Goal: Navigation & Orientation: Go to known website

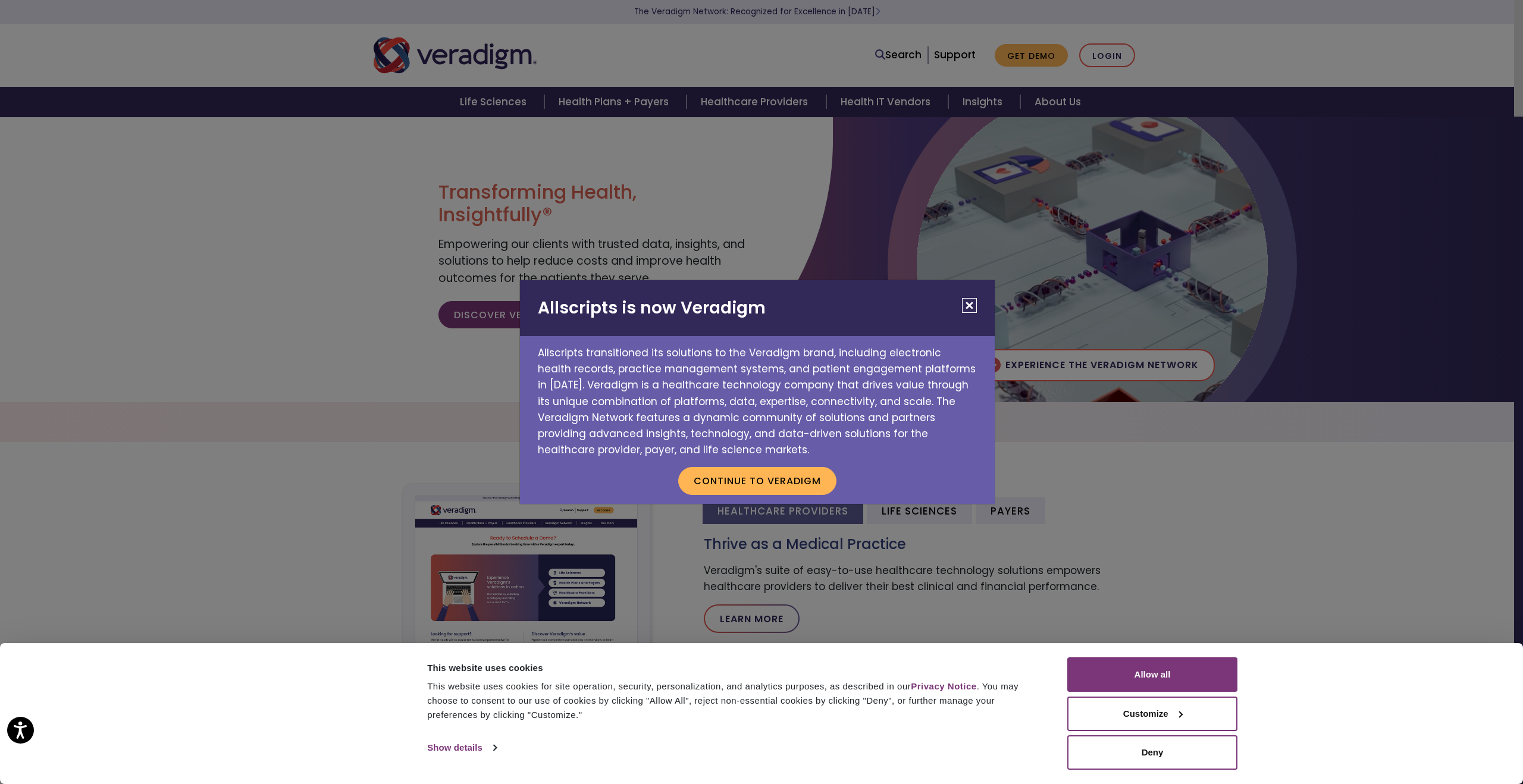
click at [971, 299] on button "Close" at bounding box center [969, 305] width 15 height 15
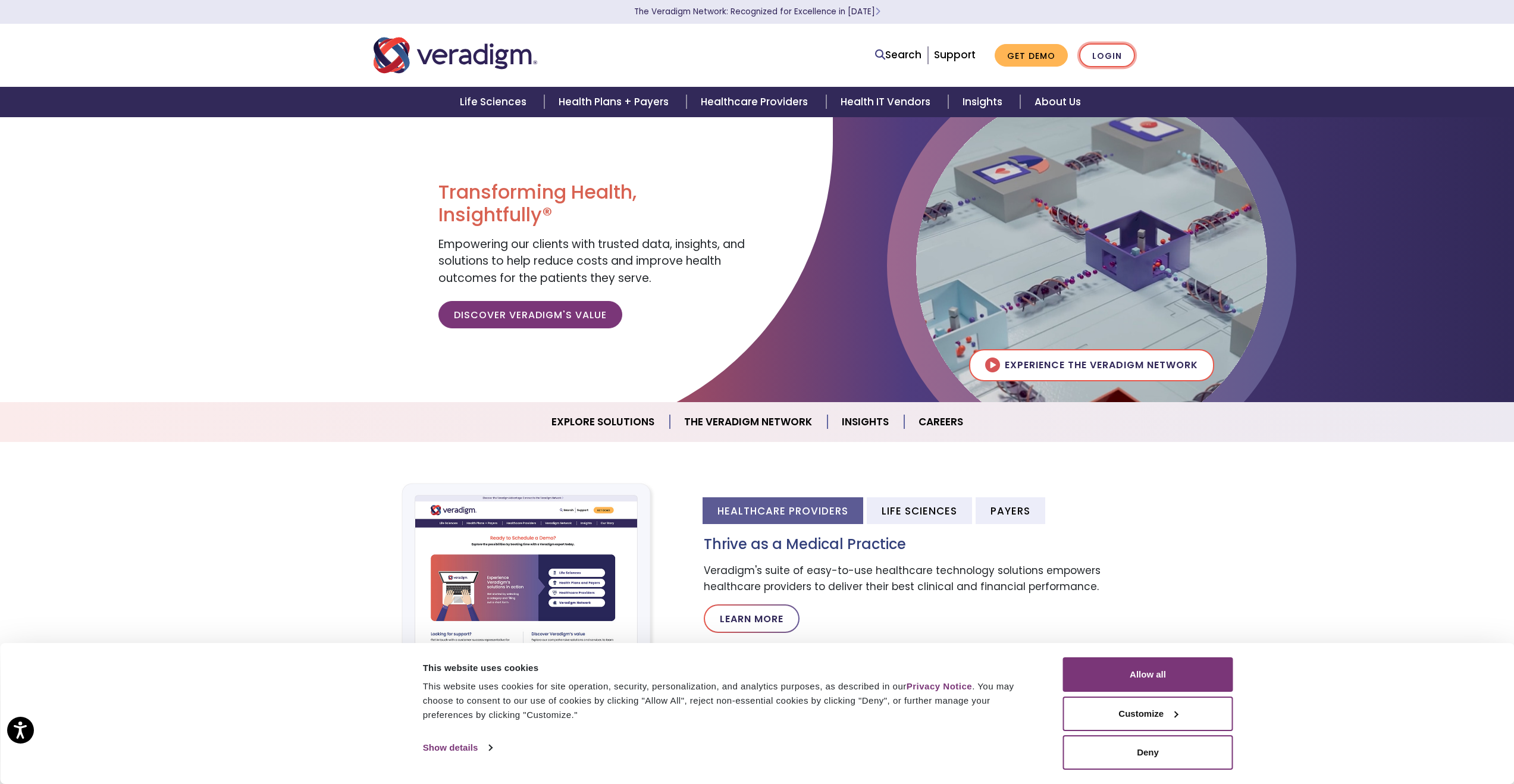
click at [1104, 59] on link "Login" at bounding box center [1107, 55] width 56 height 25
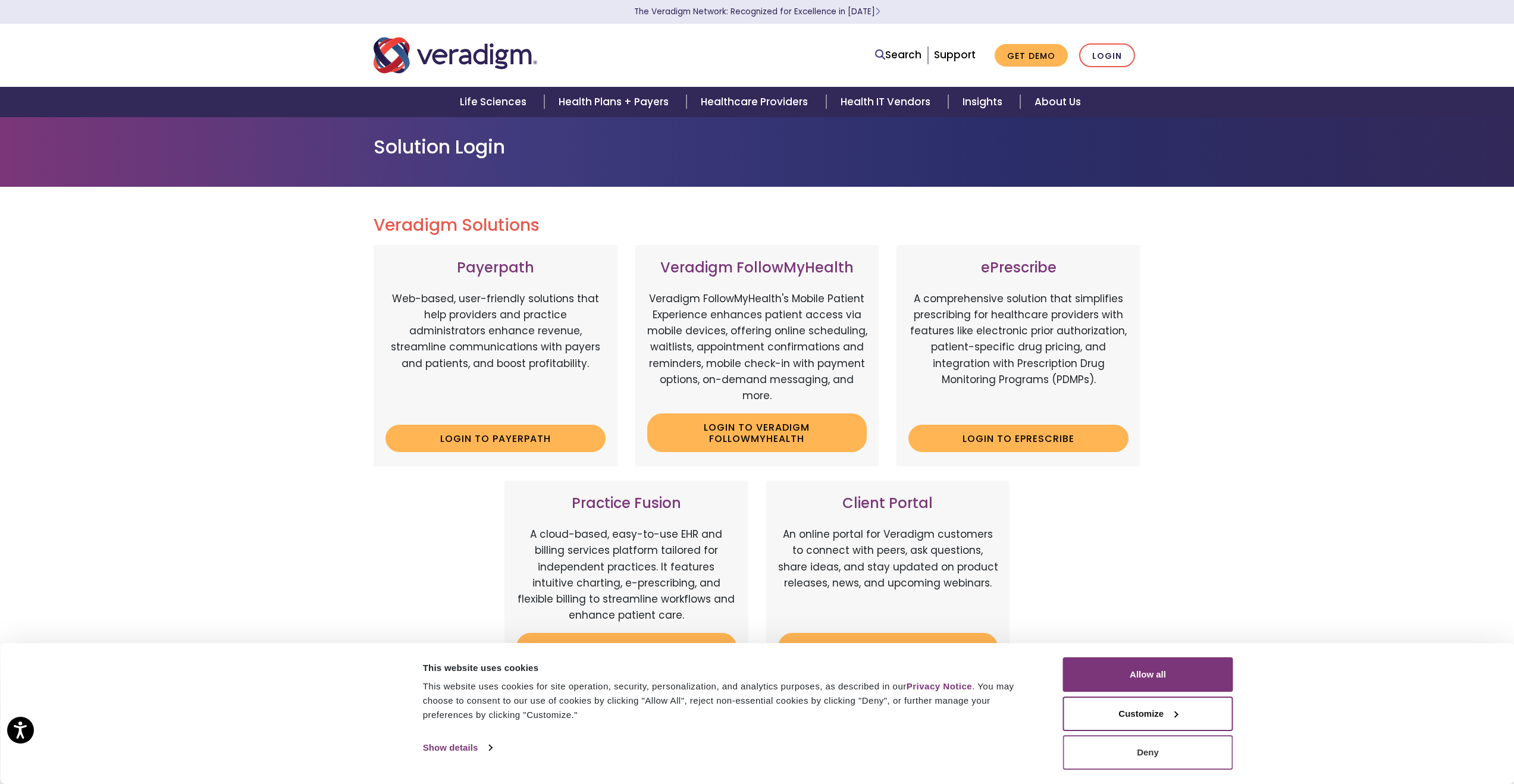
click at [1149, 757] on button "Deny" at bounding box center [1148, 752] width 170 height 34
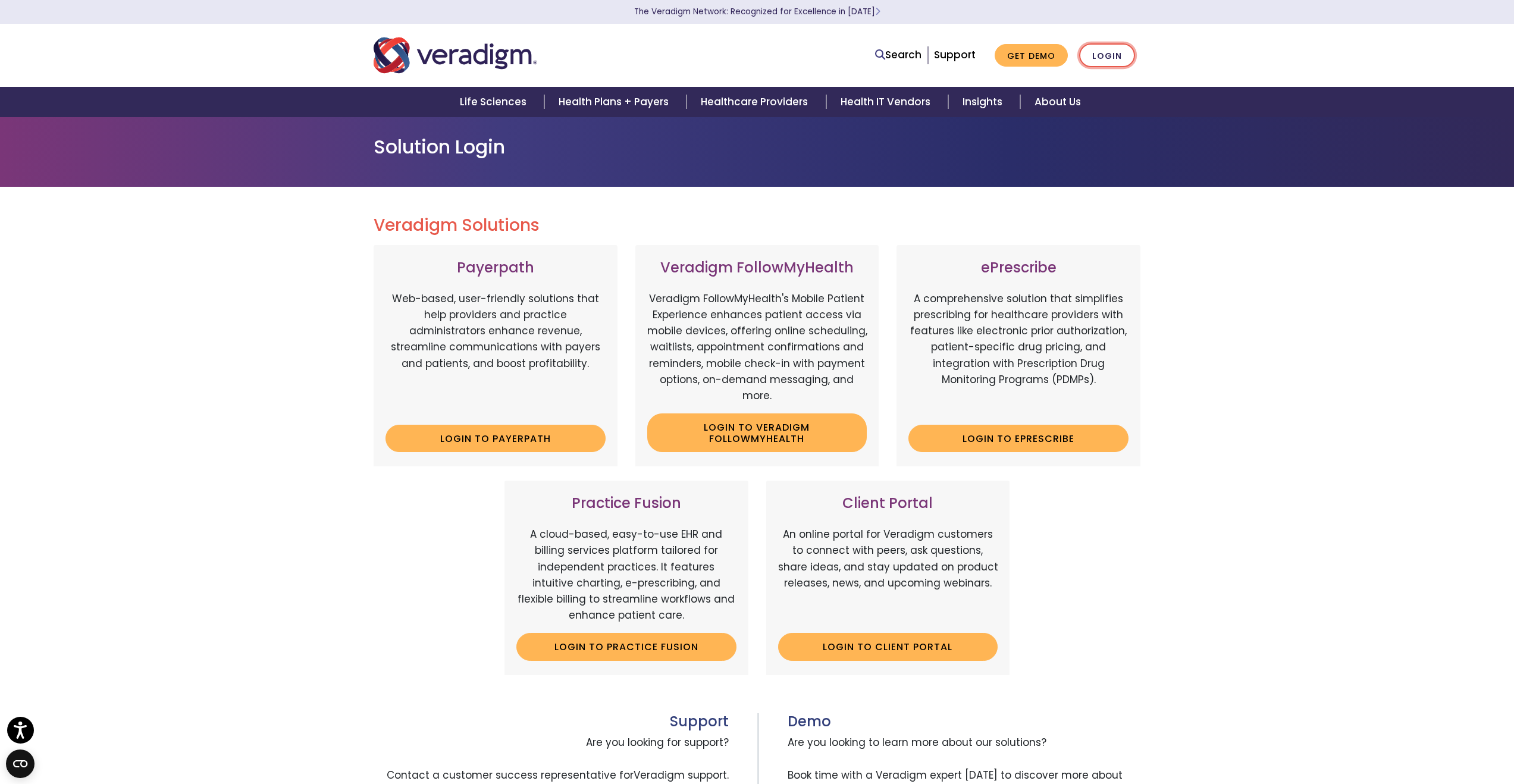
click at [1107, 58] on link "Login" at bounding box center [1107, 55] width 56 height 25
